Goal: Find specific page/section: Find specific page/section

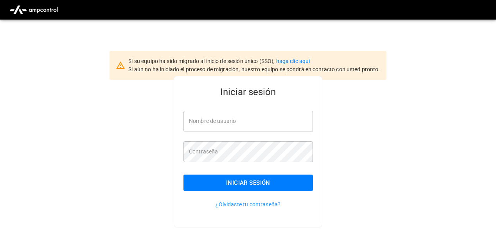
type input "**********"
click at [276, 183] on button "Iniciar sesión" at bounding box center [247, 182] width 129 height 16
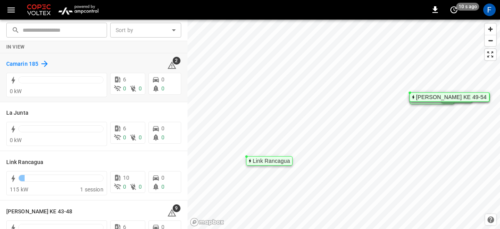
click at [40, 63] on icon at bounding box center [44, 63] width 9 height 9
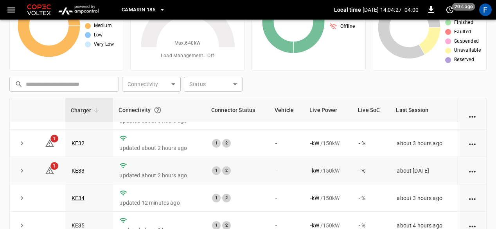
scroll to position [28, 0]
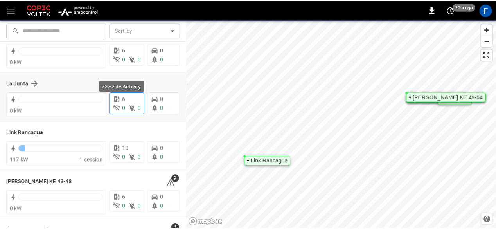
scroll to position [30, 0]
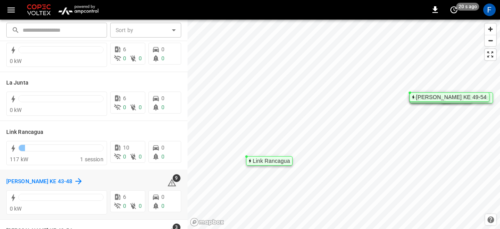
click at [36, 179] on h6 "Loza Colon KE 43-48" at bounding box center [39, 181] width 66 height 9
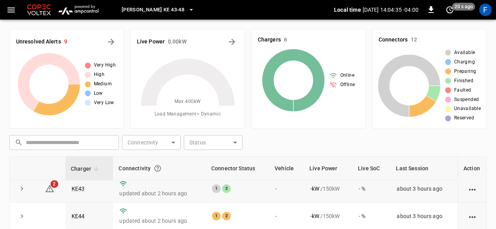
scroll to position [6, 0]
click at [74, 183] on td "KE43" at bounding box center [89, 187] width 48 height 27
click at [76, 185] on link "KE43" at bounding box center [78, 187] width 16 height 9
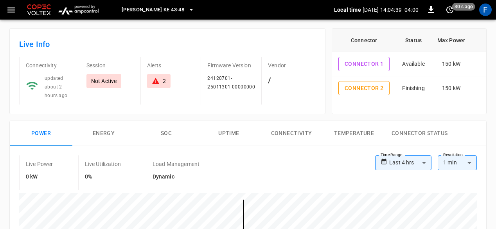
scroll to position [22, 0]
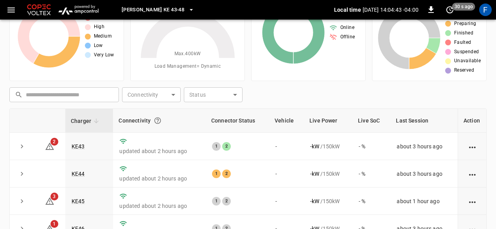
scroll to position [48, 0]
click at [80, 172] on link "KE44" at bounding box center [78, 173] width 16 height 9
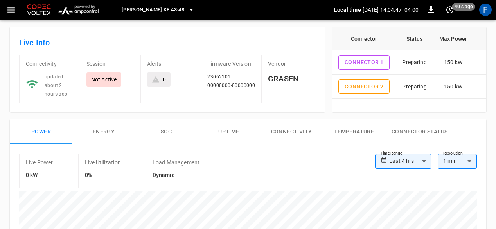
scroll to position [35, 0]
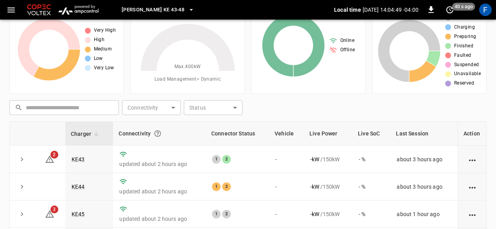
scroll to position [48, 0]
